Goal: Navigation & Orientation: Go to known website

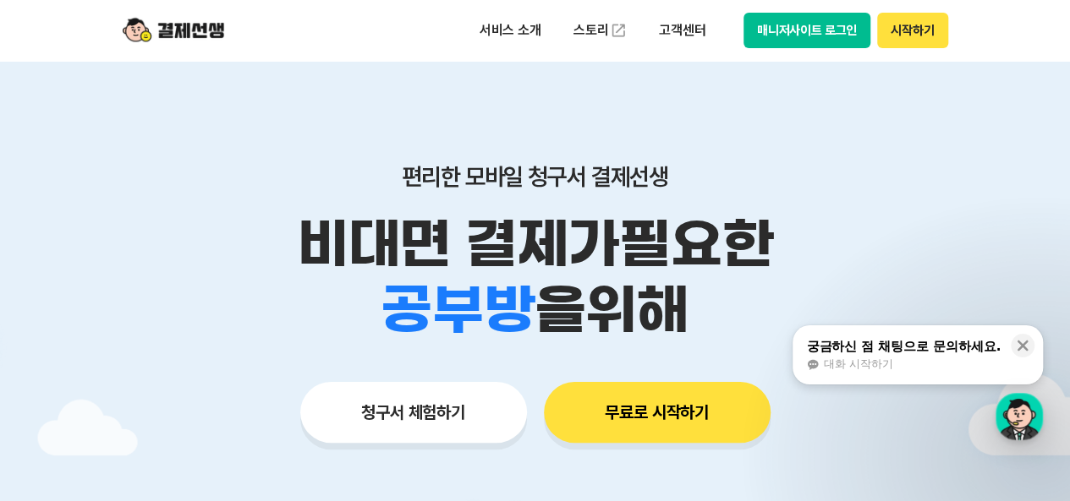
click at [791, 21] on button "매니저사이트 로그인" at bounding box center [807, 31] width 128 height 36
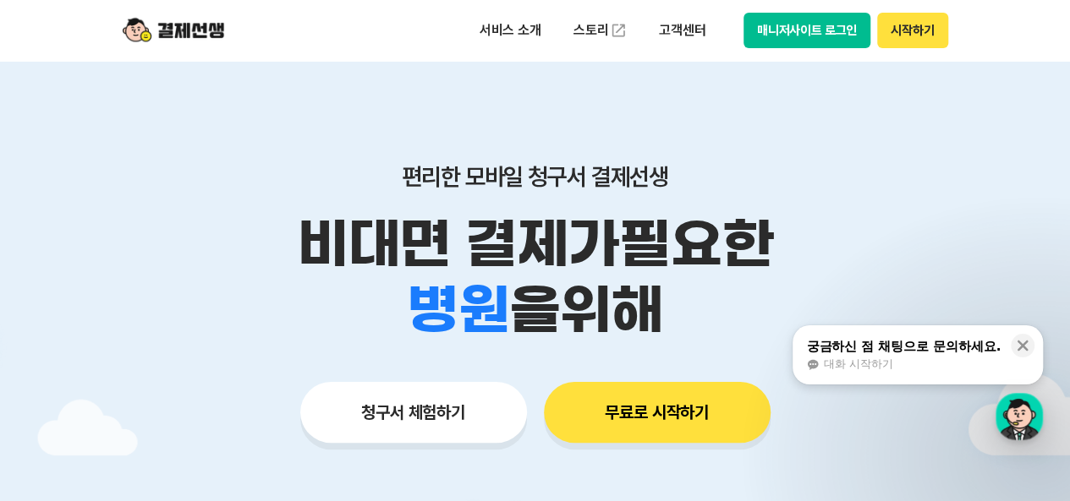
click at [773, 34] on button "매니저사이트 로그인" at bounding box center [807, 31] width 128 height 36
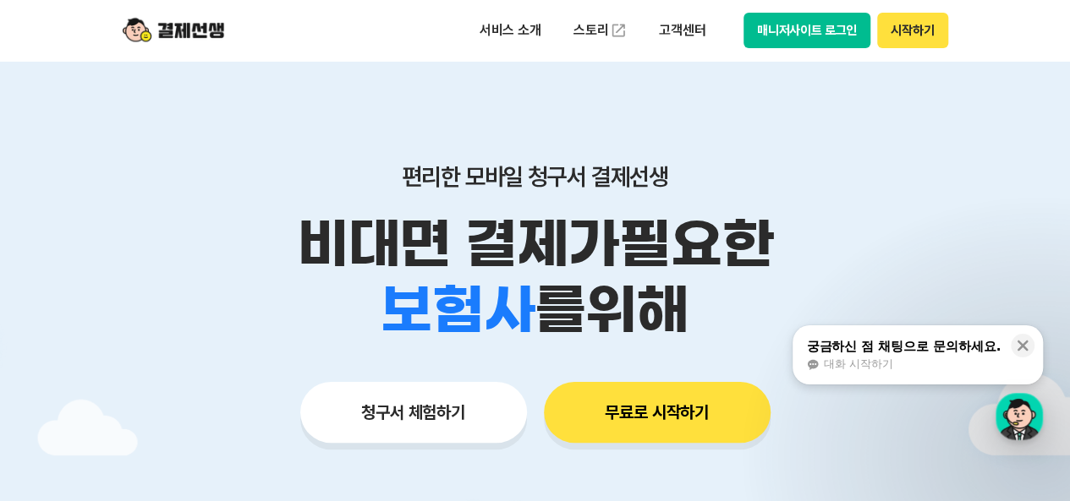
click at [797, 30] on button "매니저사이트 로그인" at bounding box center [807, 31] width 128 height 36
click at [805, 33] on button "매니저사이트 로그인" at bounding box center [807, 31] width 128 height 36
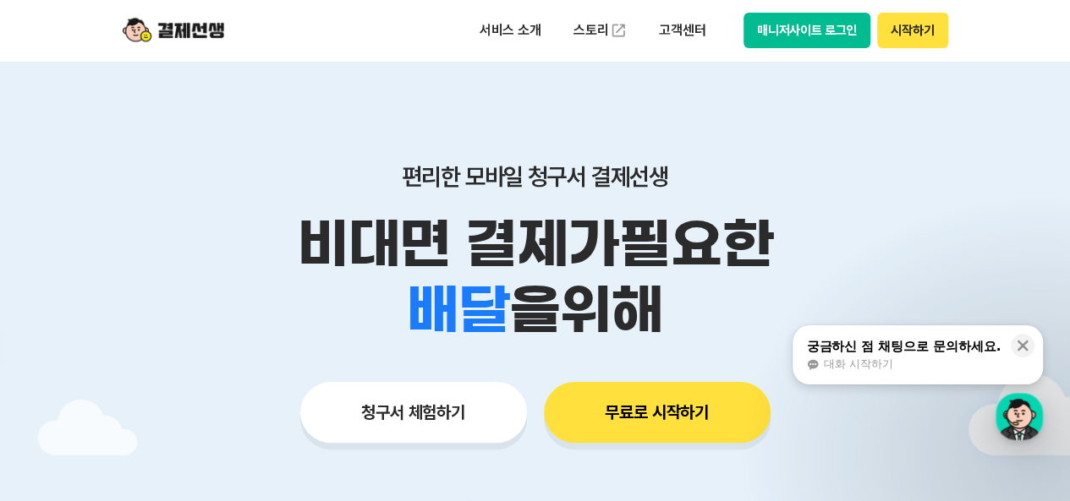
click at [747, 17] on button "매니저사이트 로그인" at bounding box center [807, 31] width 128 height 36
click at [770, 50] on div "서비스 소개 스토리 고객센터 매니저사이트 로그인 시작하기" at bounding box center [535, 30] width 866 height 61
click at [782, 42] on button "매니저사이트 로그인" at bounding box center [807, 31] width 128 height 36
